Goal: Task Accomplishment & Management: Complete application form

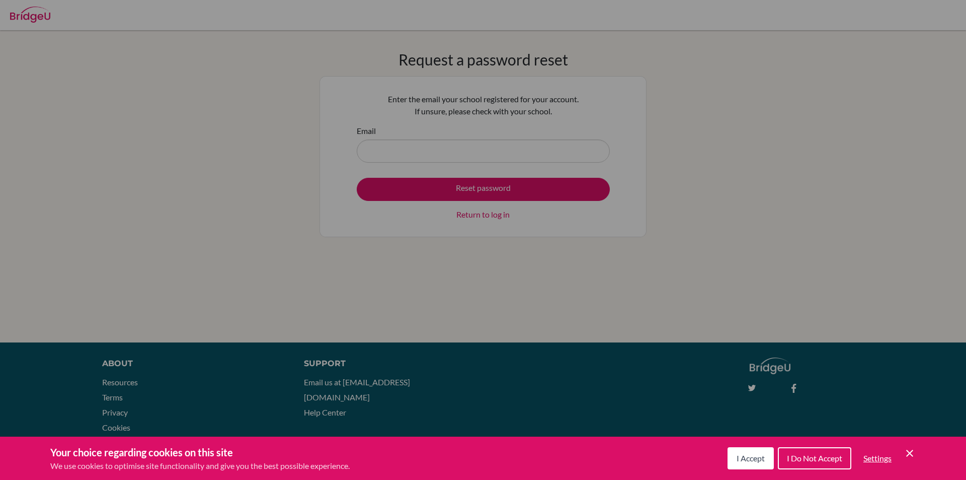
click at [801, 454] on span "I Do Not Accept" at bounding box center [814, 458] width 55 height 10
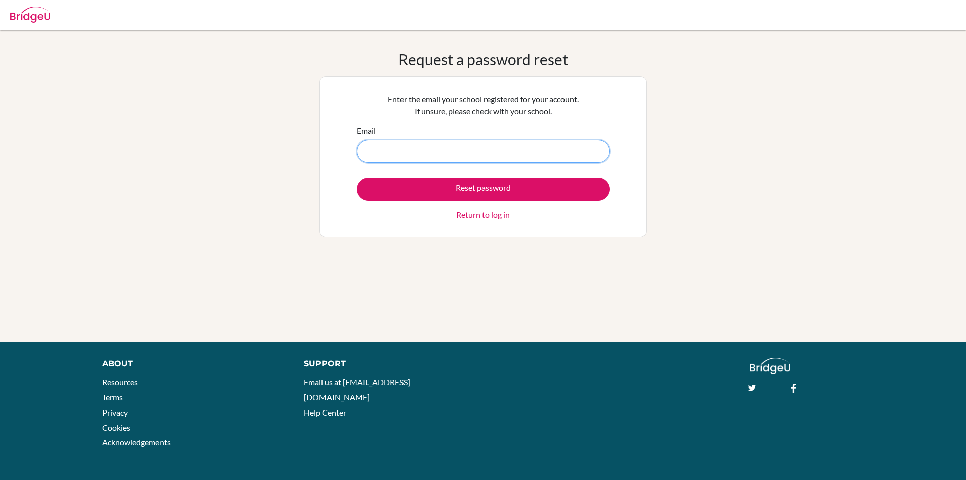
click at [504, 149] on input "Email" at bounding box center [483, 150] width 253 height 23
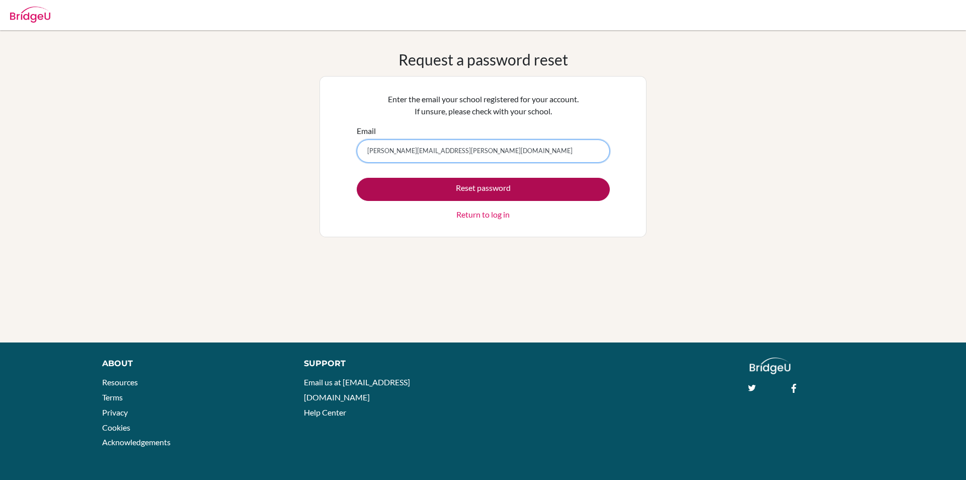
type input "borst.daniel@amschool.edu.sv"
click at [488, 192] on button "Reset password" at bounding box center [483, 189] width 253 height 23
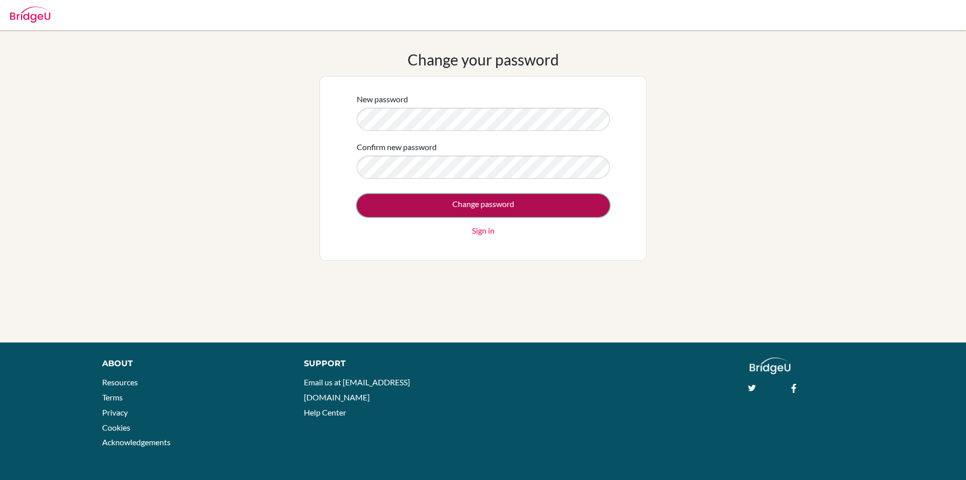
click at [491, 197] on input "Change password" at bounding box center [483, 205] width 253 height 23
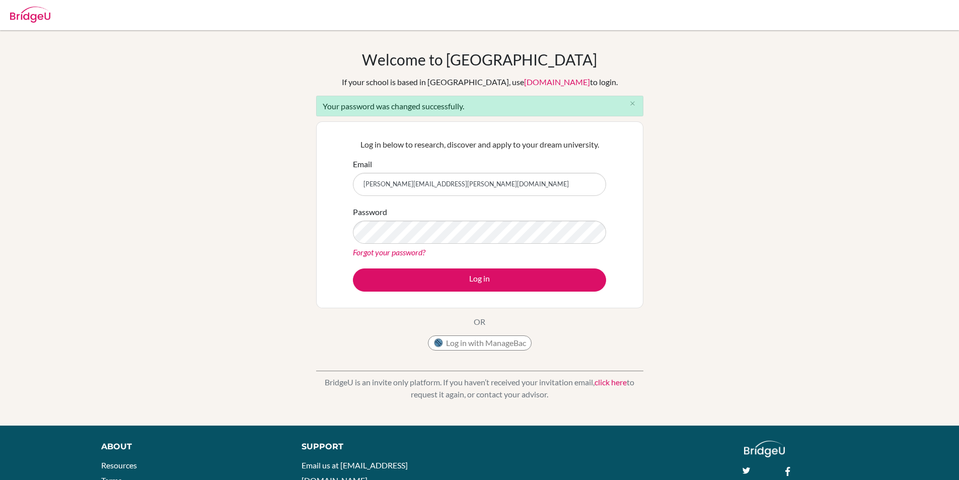
type input "[PERSON_NAME][EMAIL_ADDRESS][PERSON_NAME][DOMAIN_NAME]"
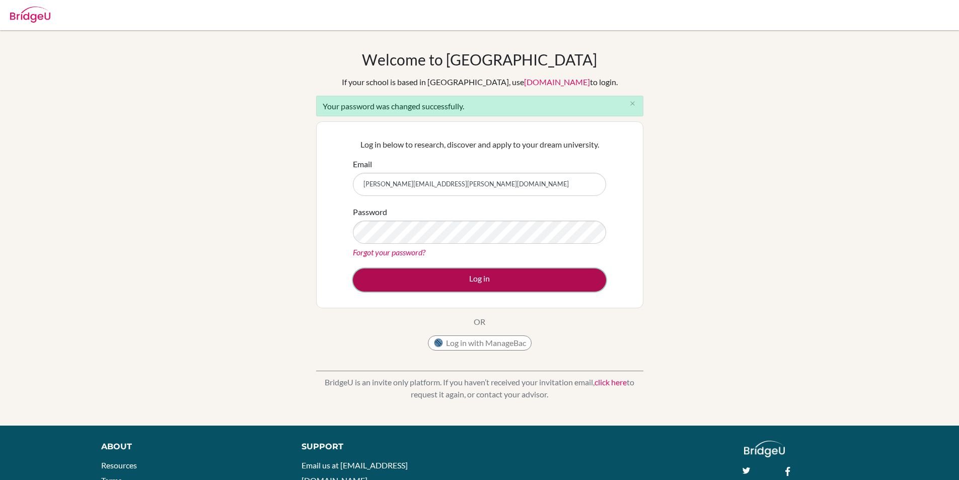
click at [482, 272] on button "Log in" at bounding box center [479, 279] width 253 height 23
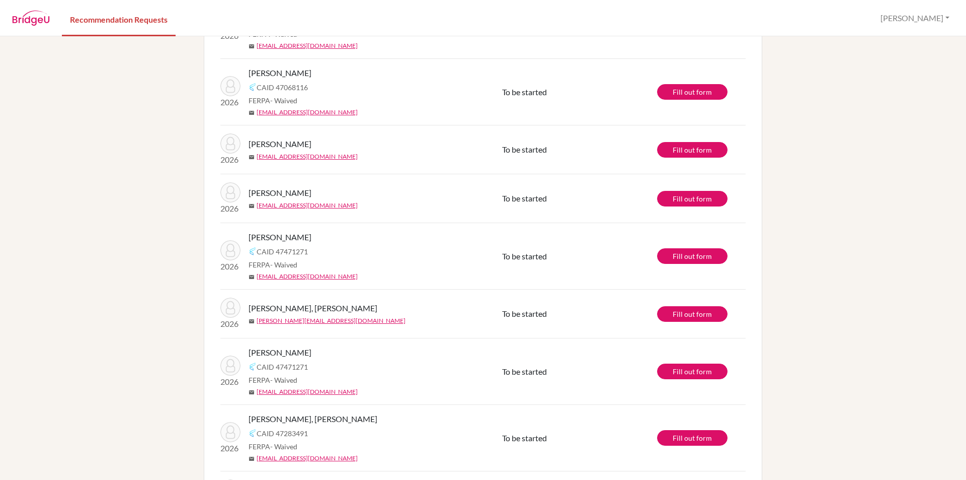
scroll to position [201, 0]
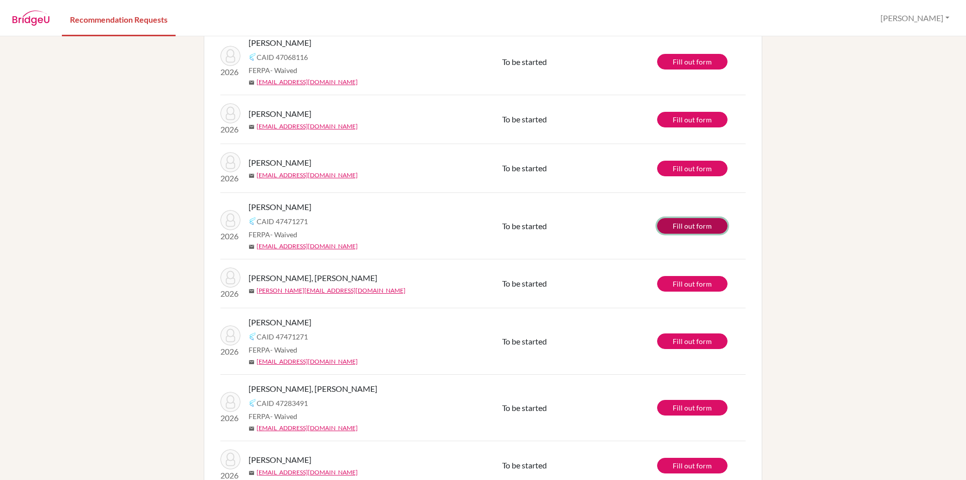
click at [683, 223] on link "Fill out form" at bounding box center [692, 226] width 70 height 16
